Goal: Task Accomplishment & Management: Use online tool/utility

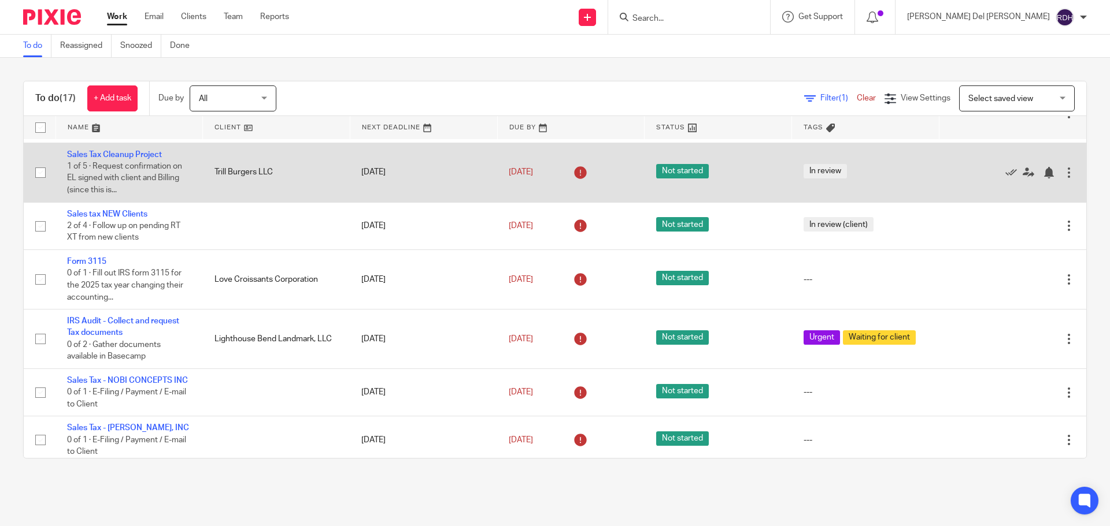
scroll to position [58, 0]
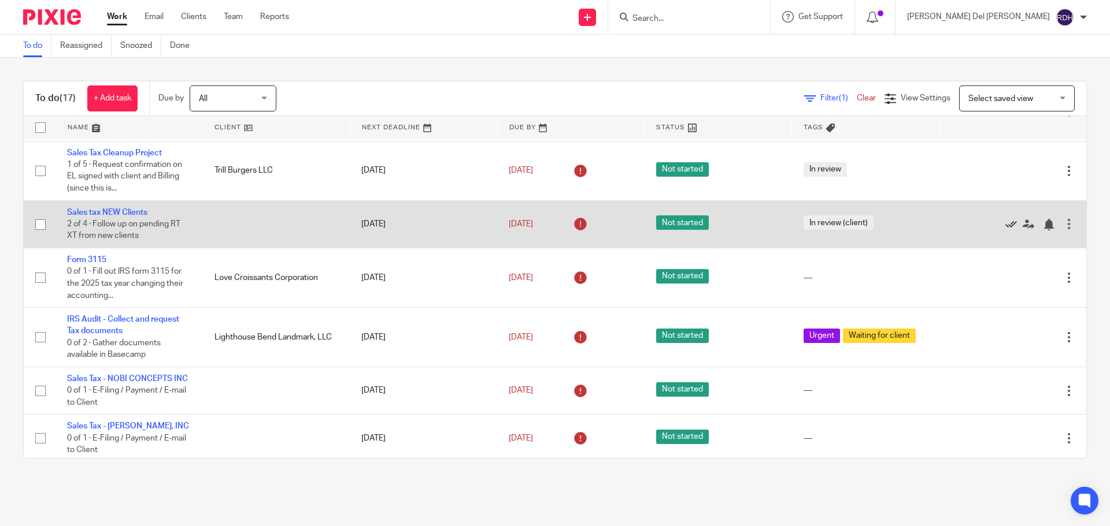
click at [1005, 225] on icon at bounding box center [1011, 225] width 12 height 12
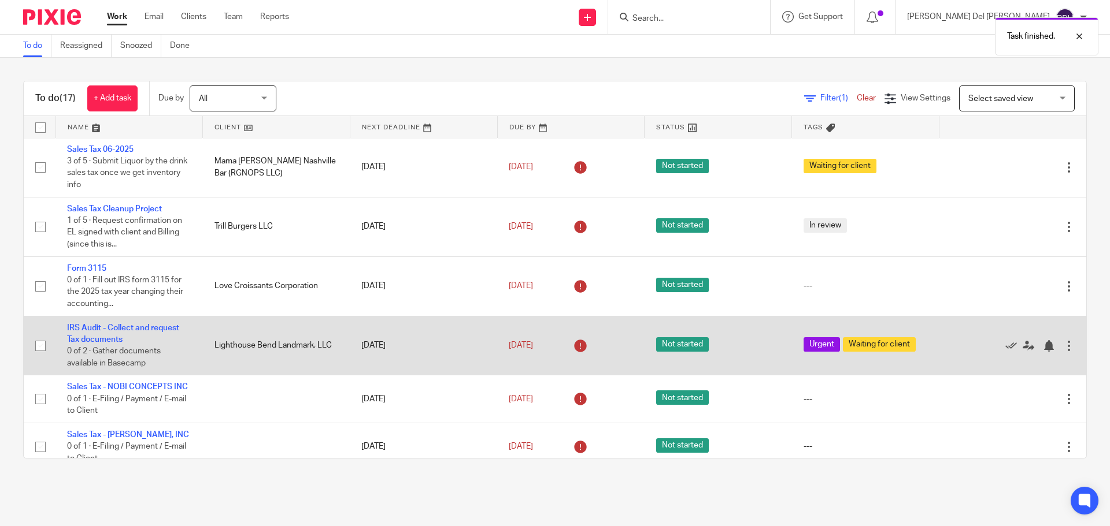
scroll to position [0, 0]
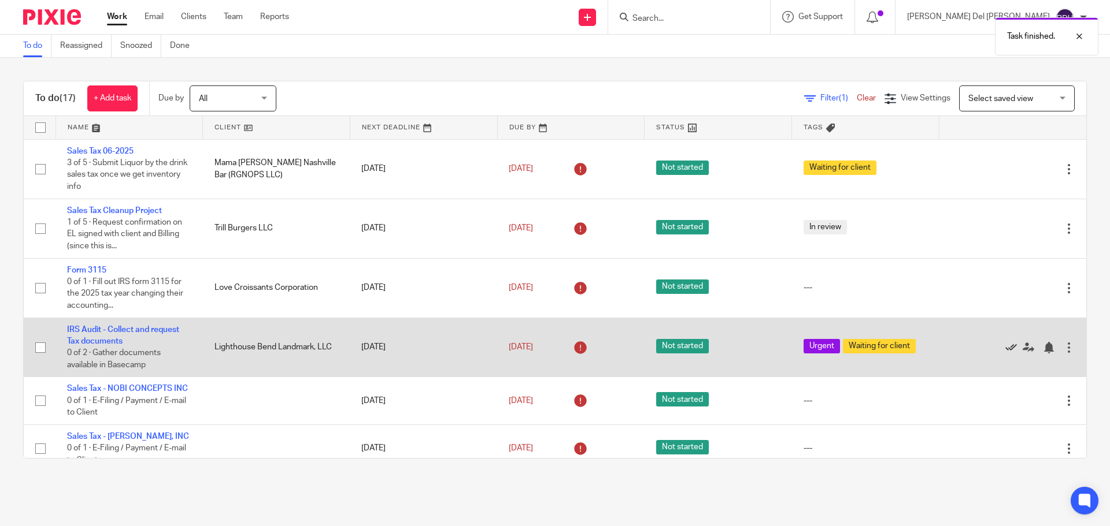
click at [1005, 344] on icon at bounding box center [1011, 348] width 12 height 12
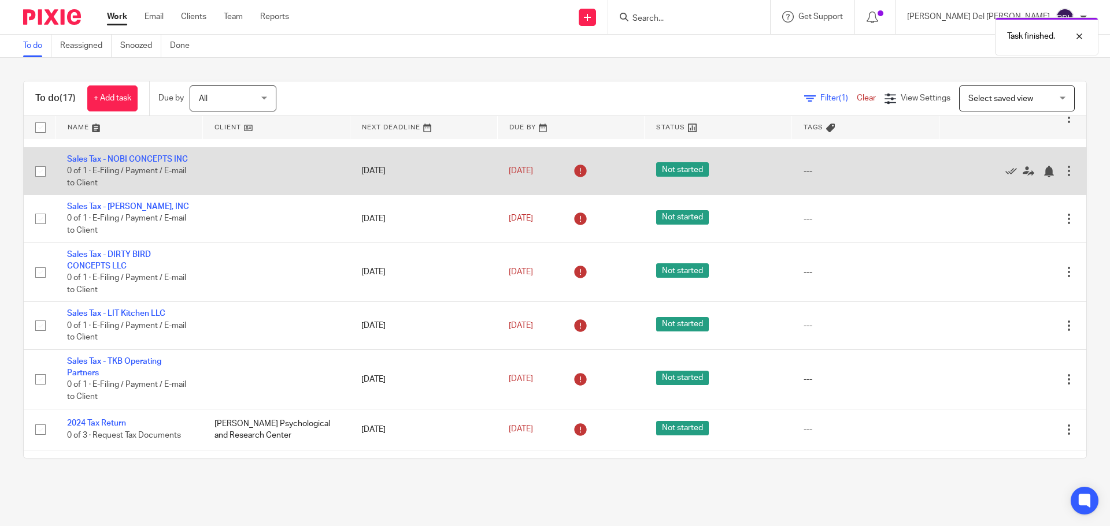
scroll to position [173, 0]
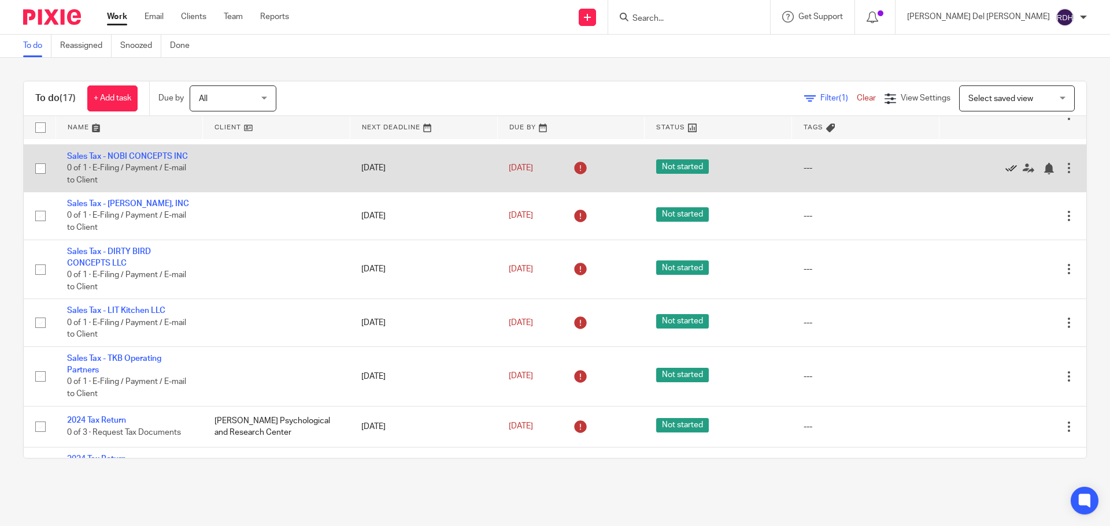
click at [1005, 173] on icon at bounding box center [1011, 169] width 12 height 12
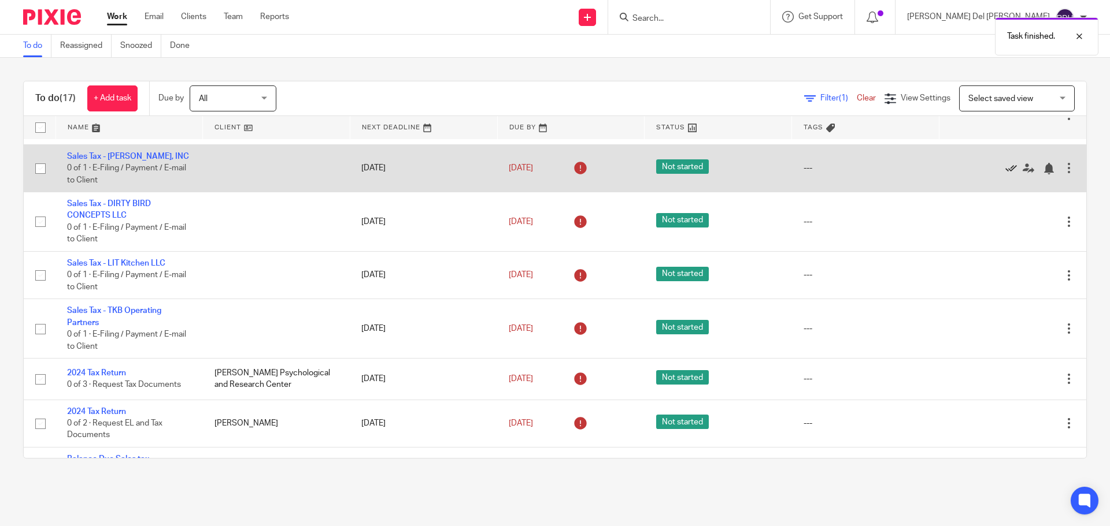
click at [1005, 173] on icon at bounding box center [1011, 169] width 12 height 12
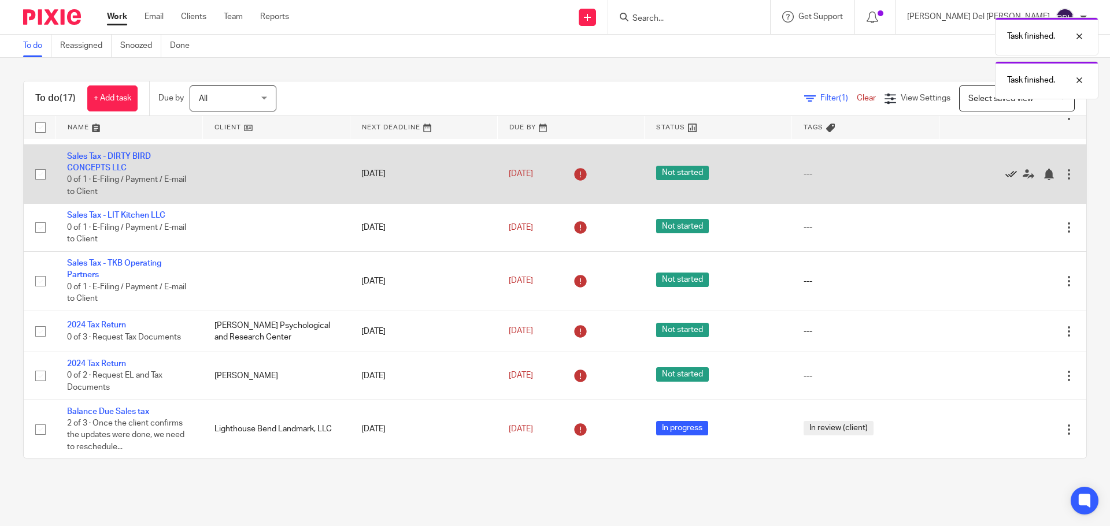
click at [1005, 175] on icon at bounding box center [1011, 175] width 12 height 12
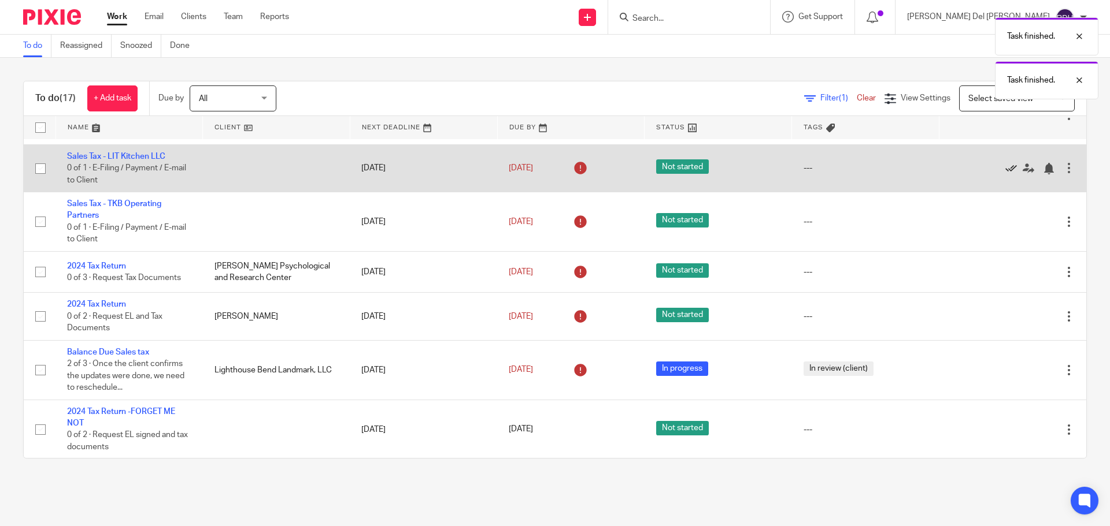
click at [1005, 171] on icon at bounding box center [1011, 169] width 12 height 12
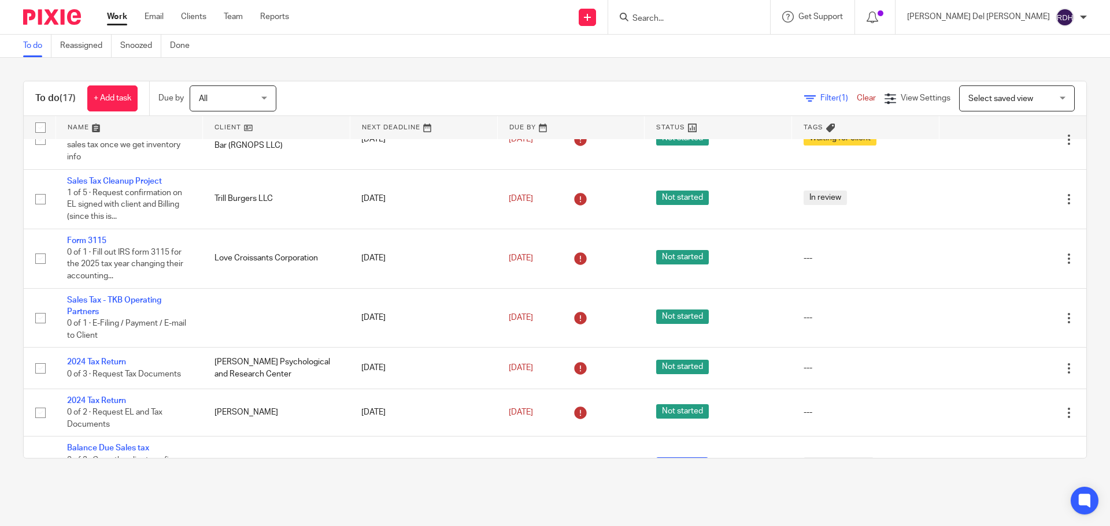
scroll to position [0, 0]
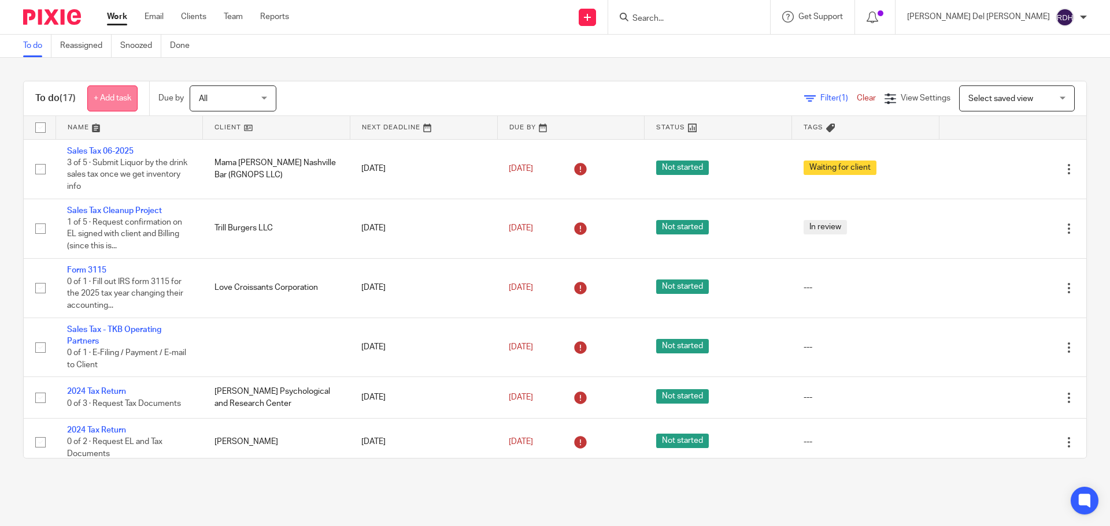
click at [105, 91] on link "+ Add task" at bounding box center [112, 99] width 50 height 26
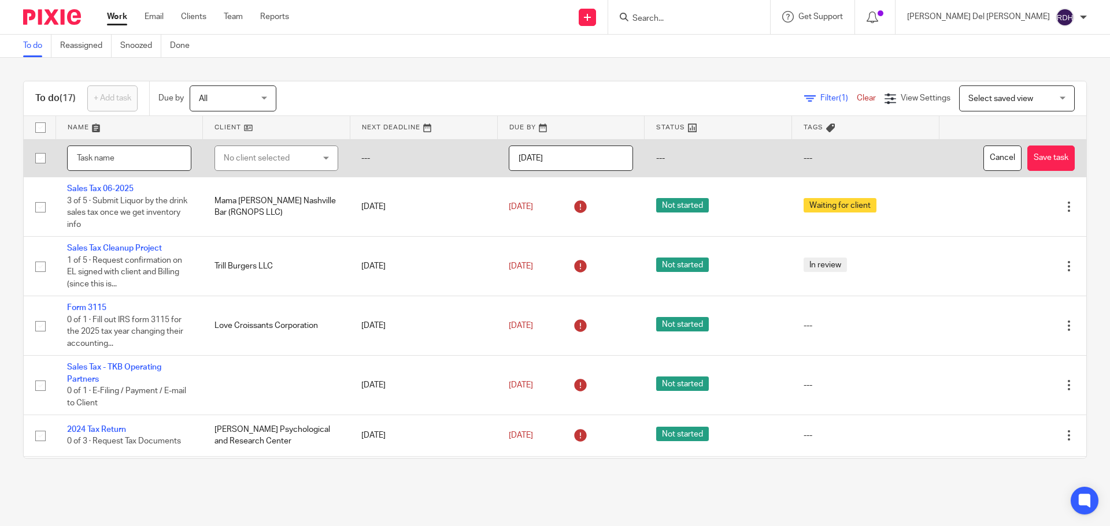
click at [144, 160] on input "text" at bounding box center [129, 159] width 124 height 26
click at [150, 157] on input "Press & Co" at bounding box center [129, 159] width 124 height 26
click at [148, 157] on input "Press & Co" at bounding box center [129, 159] width 124 height 26
type input "Press & Co - Tax Notice"
click at [272, 154] on div "No client selected" at bounding box center [269, 158] width 91 height 24
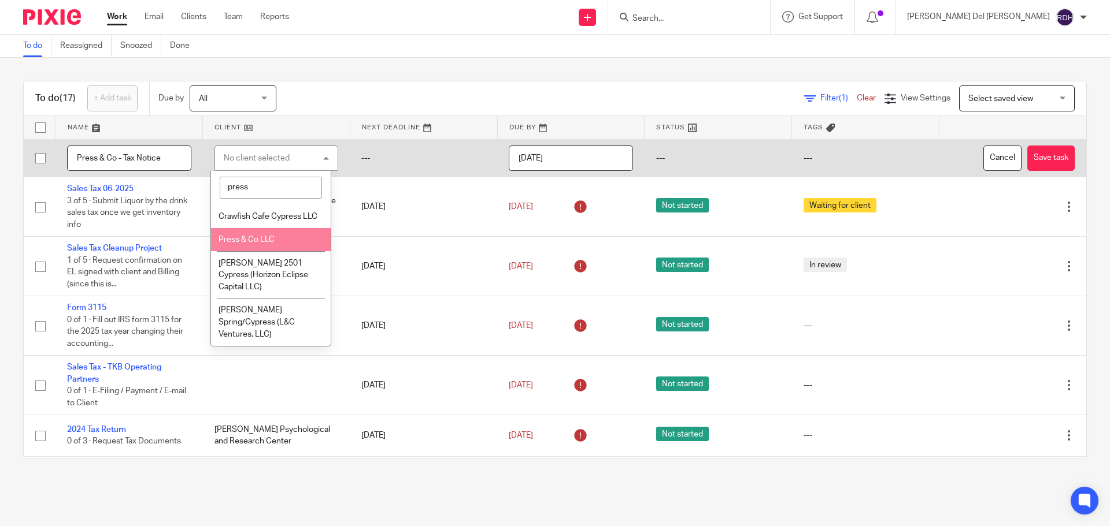
type input "press"
click at [256, 244] on span "Press & Co LLC" at bounding box center [246, 240] width 56 height 8
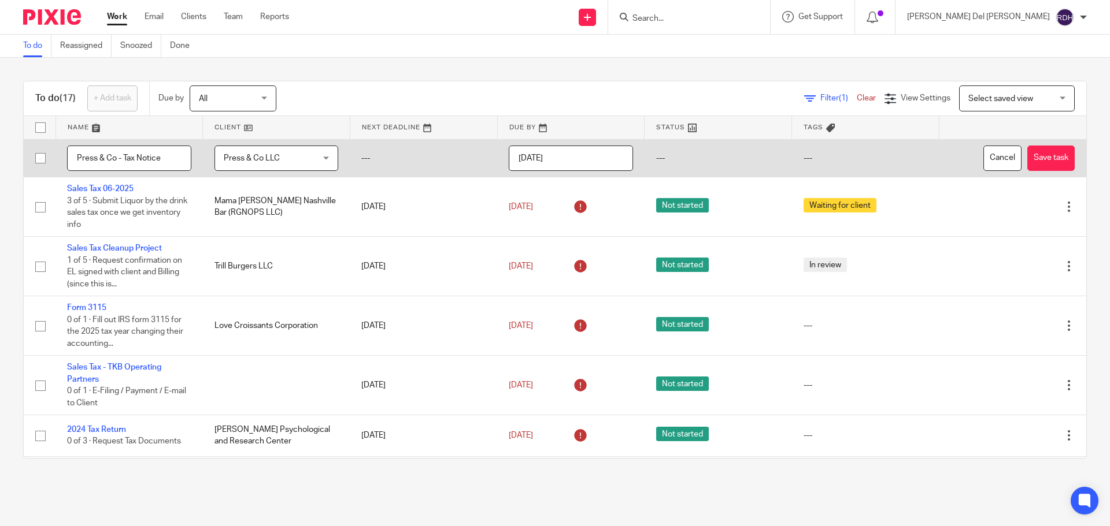
click at [383, 158] on td "---" at bounding box center [423, 158] width 147 height 38
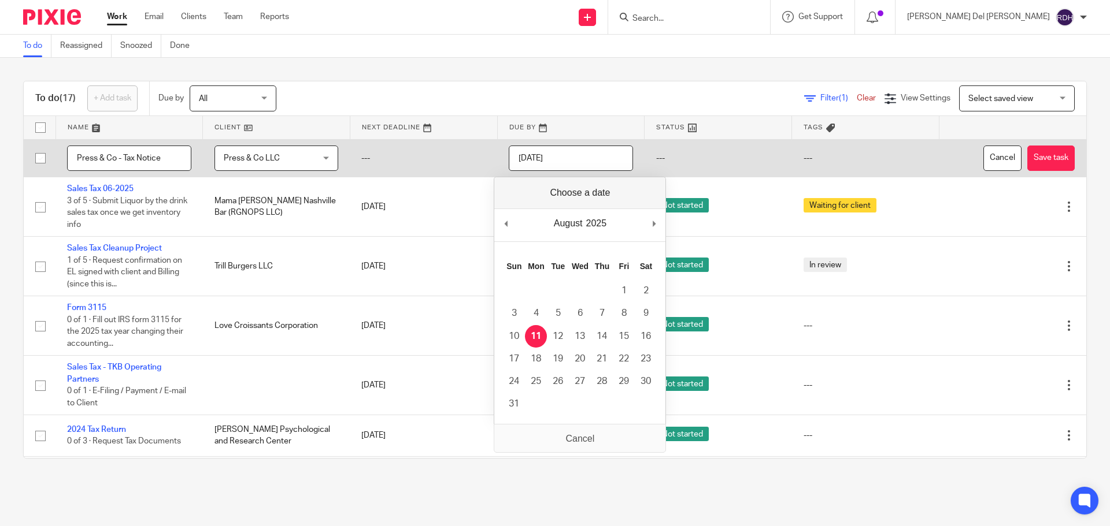
click at [524, 160] on input "[DATE]" at bounding box center [571, 159] width 124 height 26
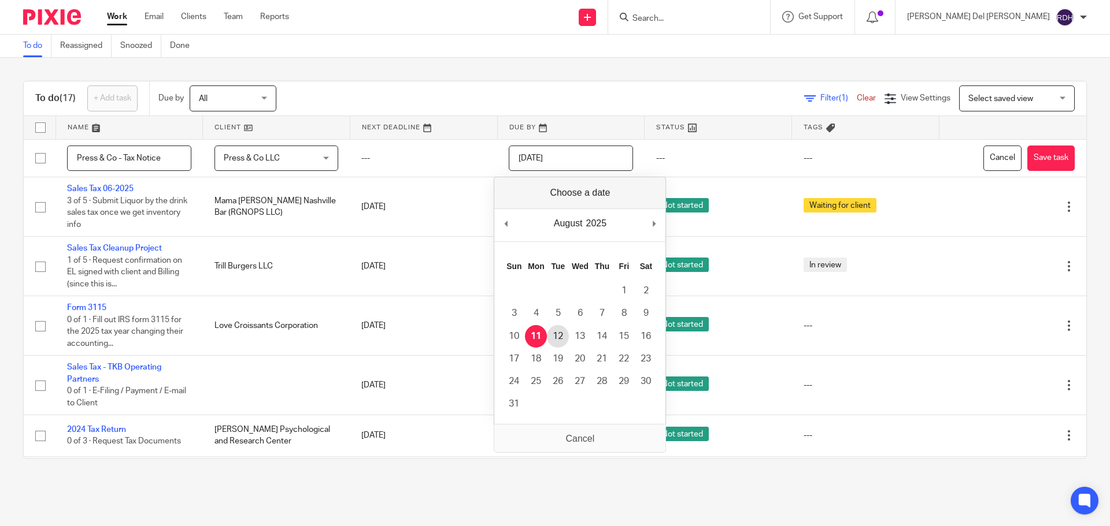
type input "2025-08-12"
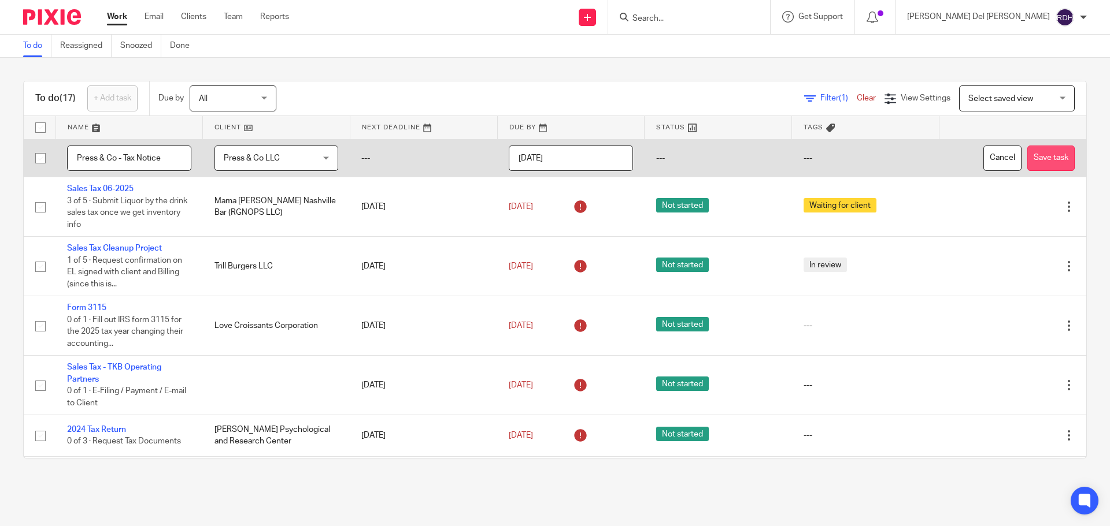
click at [1027, 161] on button "Save task" at bounding box center [1050, 159] width 47 height 26
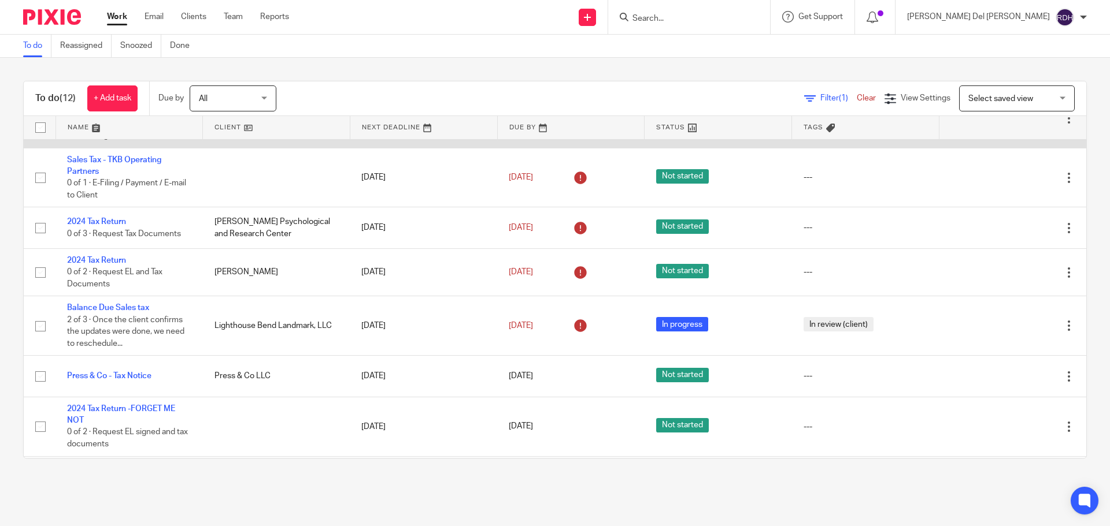
scroll to position [173, 0]
